Goal: Navigation & Orientation: Find specific page/section

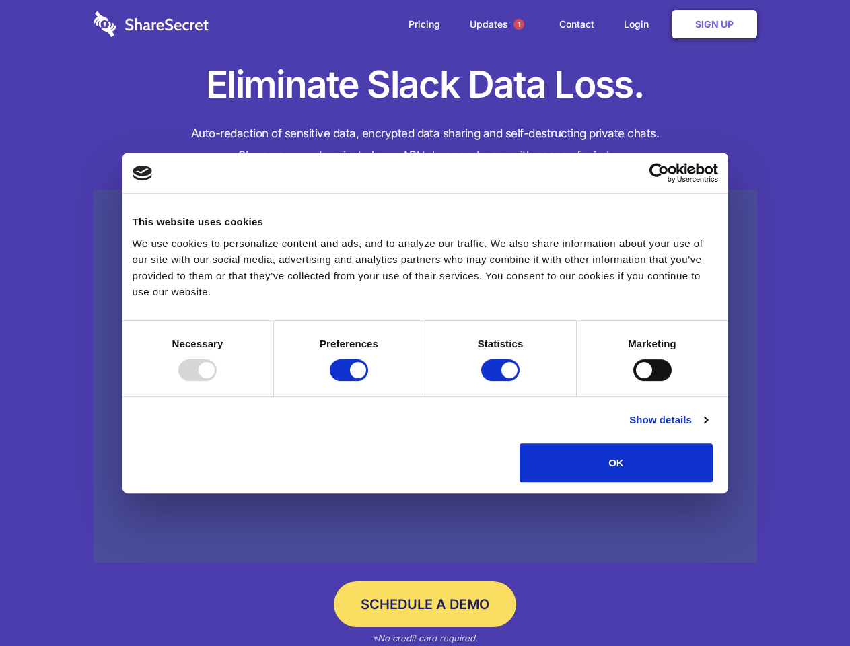
click at [217, 381] on div at bounding box center [197, 370] width 38 height 22
click at [368, 381] on input "Preferences" at bounding box center [349, 370] width 38 height 22
checkbox input "false"
click at [502, 381] on input "Statistics" at bounding box center [500, 370] width 38 height 22
checkbox input "false"
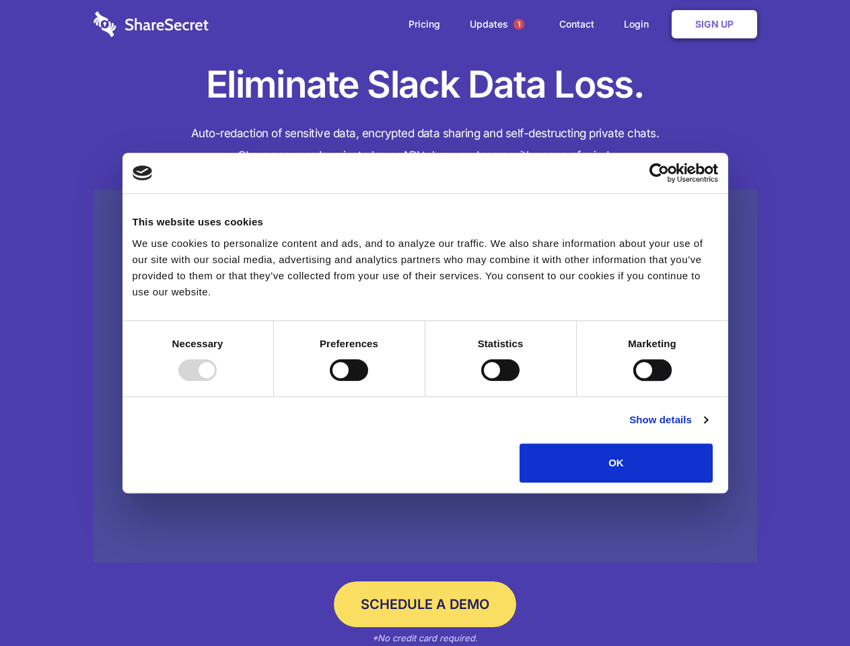
click at [633, 381] on input "Marketing" at bounding box center [652, 370] width 38 height 22
checkbox input "true"
click at [707, 428] on link "Show details" at bounding box center [668, 420] width 78 height 16
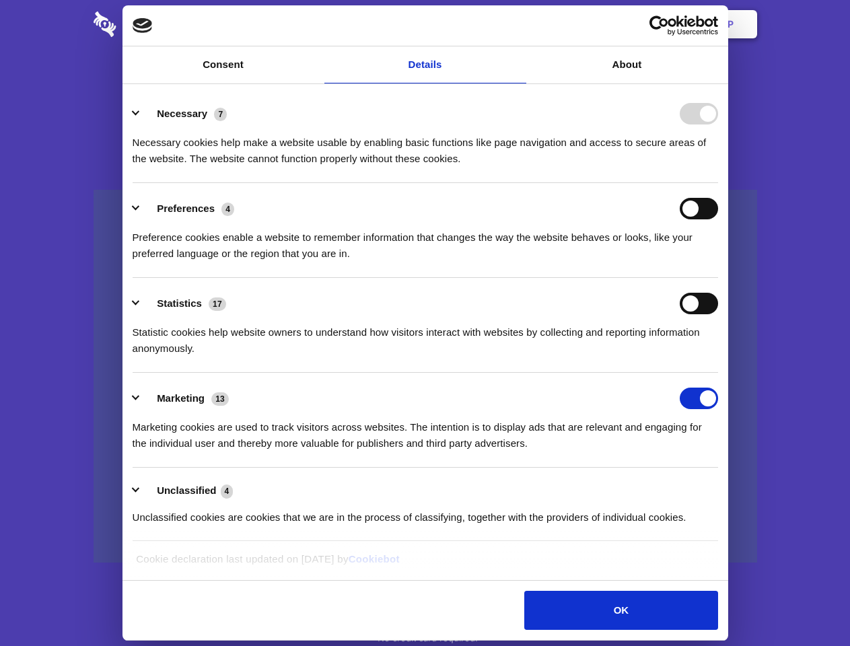
click at [718, 183] on li "Necessary 7 Necessary cookies help make a website usable by enabling basic func…" at bounding box center [425, 135] width 585 height 95
click at [518, 24] on span "1" at bounding box center [518, 24] width 11 height 11
